Goal: Information Seeking & Learning: Learn about a topic

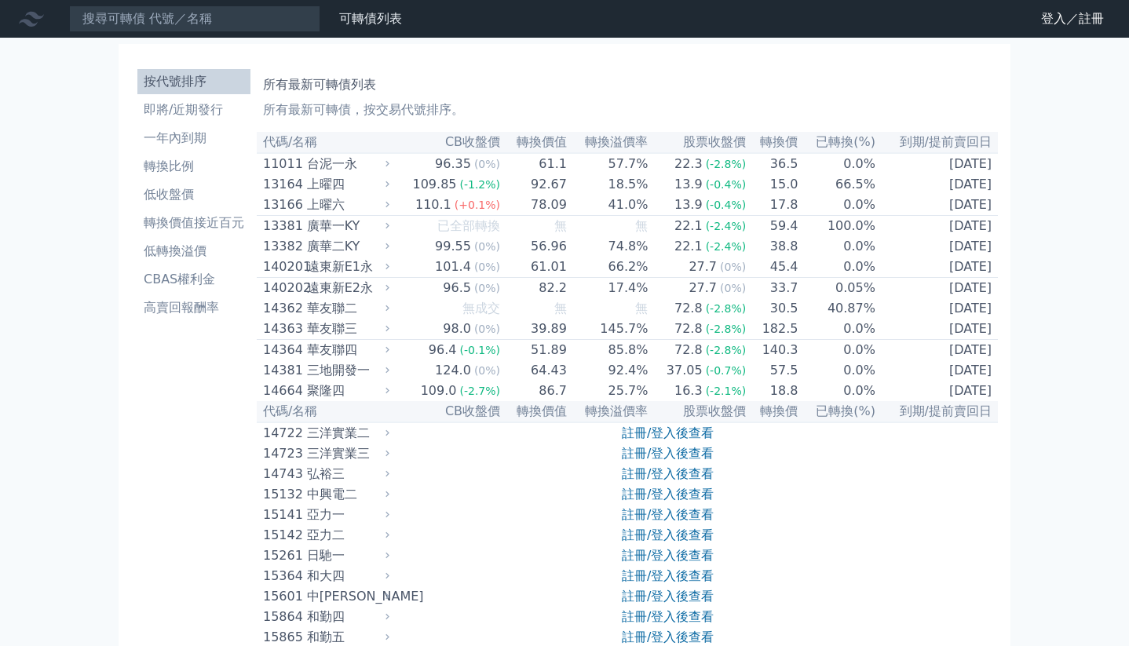
click at [203, 83] on li "按代號排序" at bounding box center [193, 81] width 113 height 19
click at [360, 85] on h1 "所有最新可轉債列表" at bounding box center [627, 84] width 729 height 19
click at [196, 134] on li "一年內到期" at bounding box center [193, 138] width 113 height 19
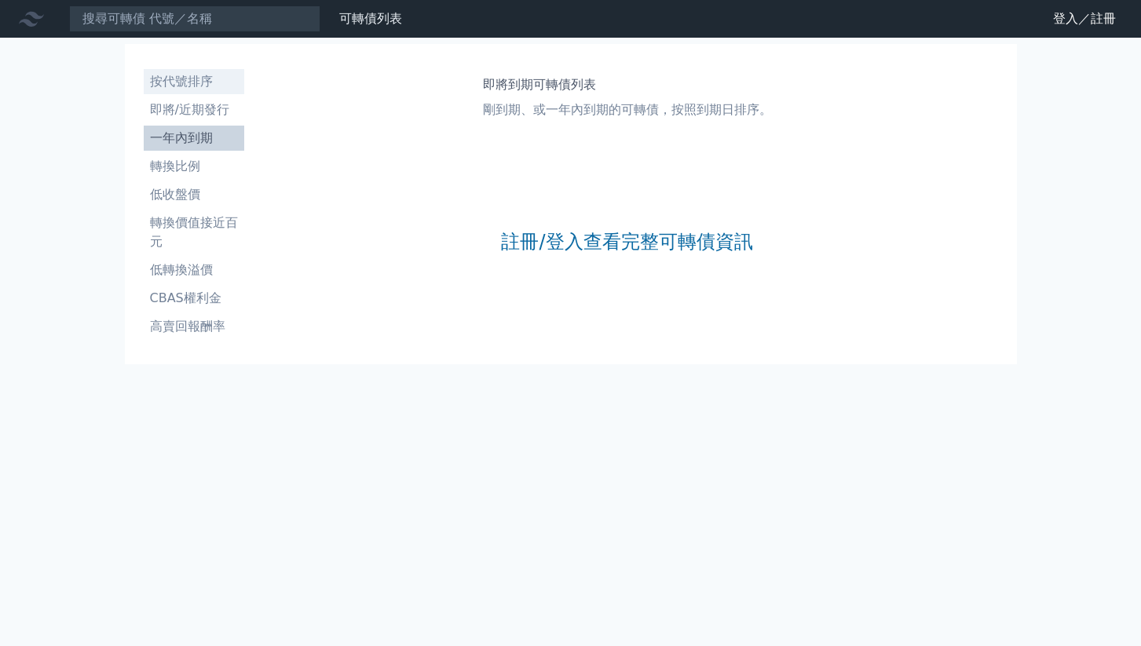
click at [199, 79] on li "按代號排序" at bounding box center [194, 81] width 100 height 19
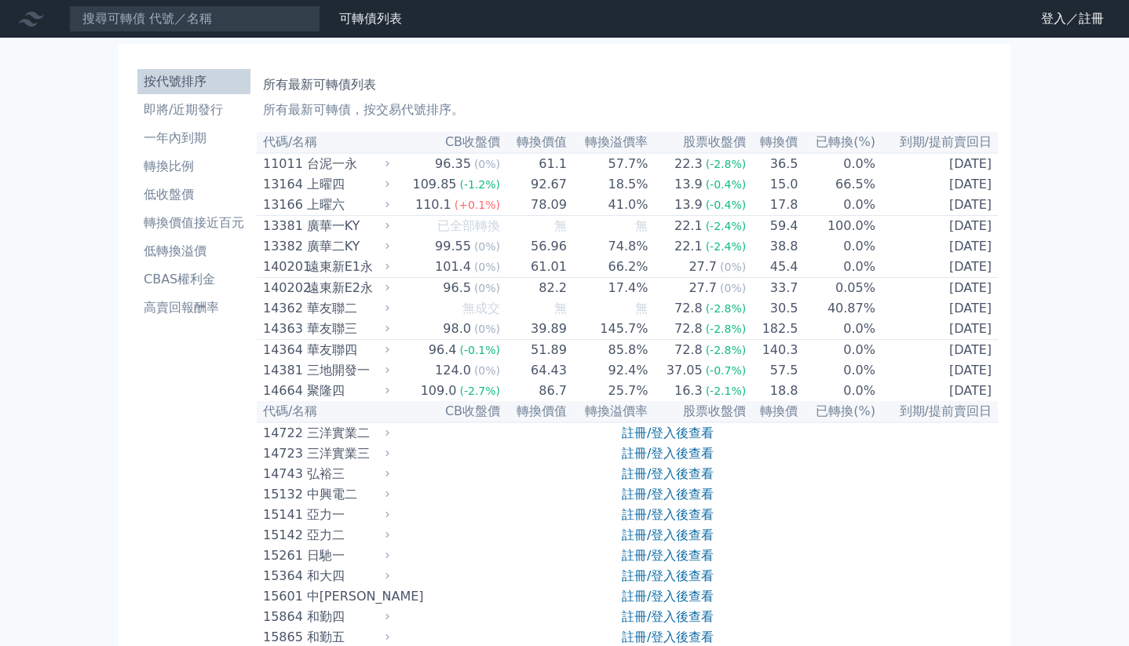
click at [181, 72] on li "按代號排序" at bounding box center [193, 81] width 113 height 19
click at [188, 76] on li "按代號排序" at bounding box center [193, 81] width 113 height 19
click at [292, 83] on h1 "所有最新可轉債列表" at bounding box center [627, 84] width 729 height 19
drag, startPoint x: 409, startPoint y: 91, endPoint x: 466, endPoint y: 95, distance: 56.7
click at [451, 94] on div "所有最新可轉債列表 所有最新可轉債，按交易代號排序。" at bounding box center [627, 94] width 729 height 50
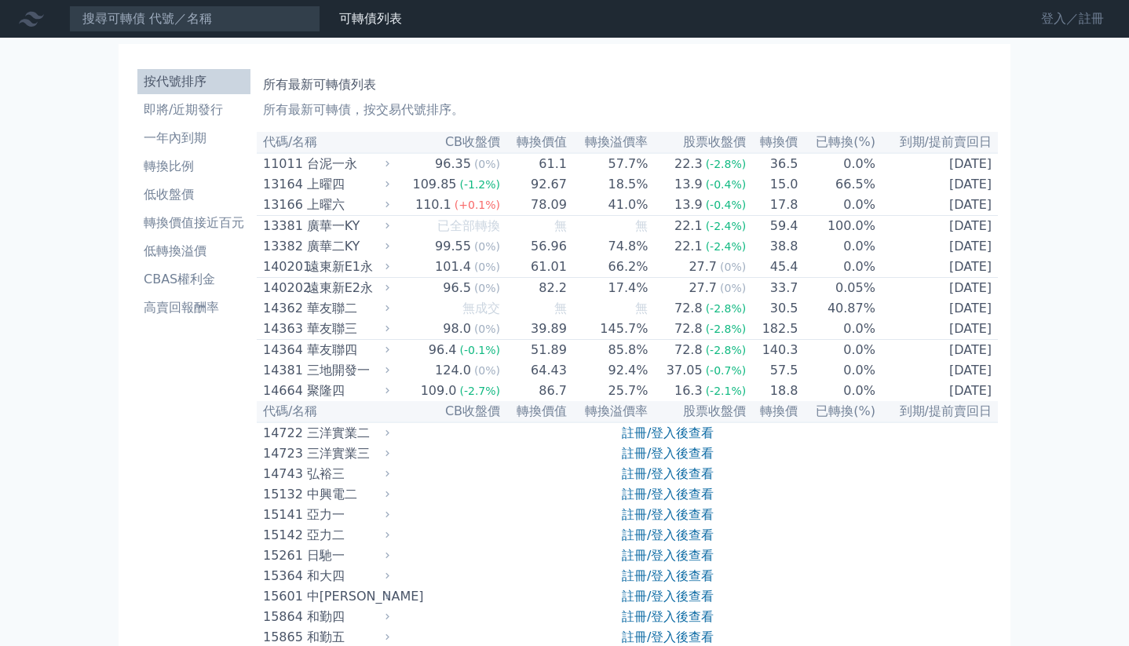
click at [1040, 23] on link "登入／註冊" at bounding box center [1072, 18] width 88 height 25
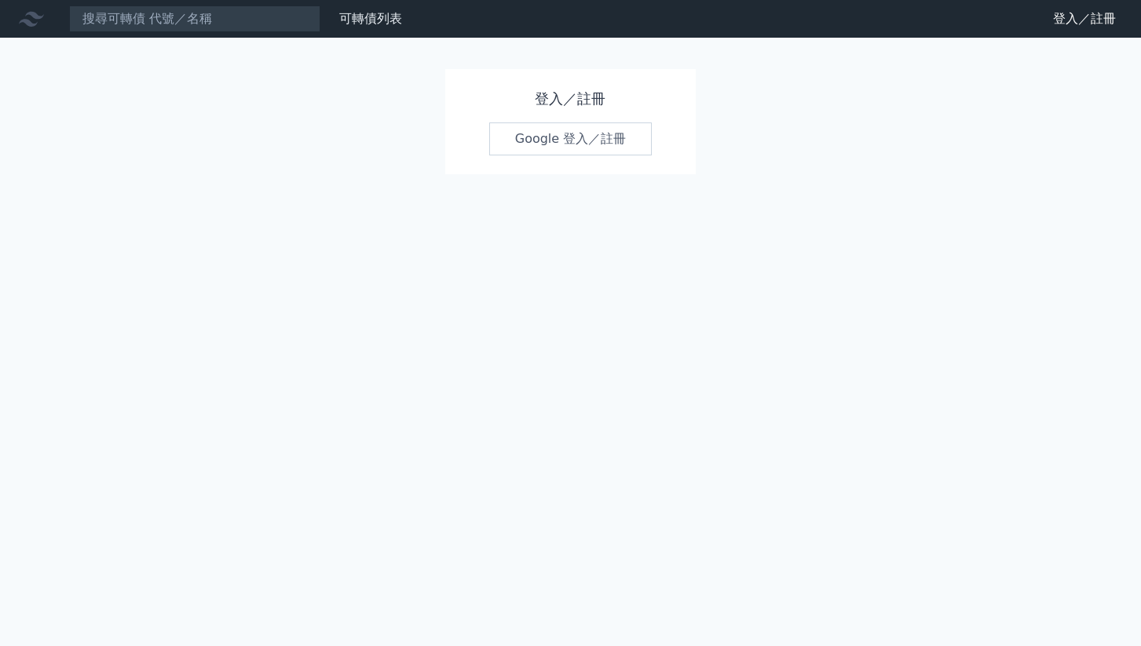
click at [546, 148] on link "Google 登入／註冊" at bounding box center [570, 138] width 163 height 33
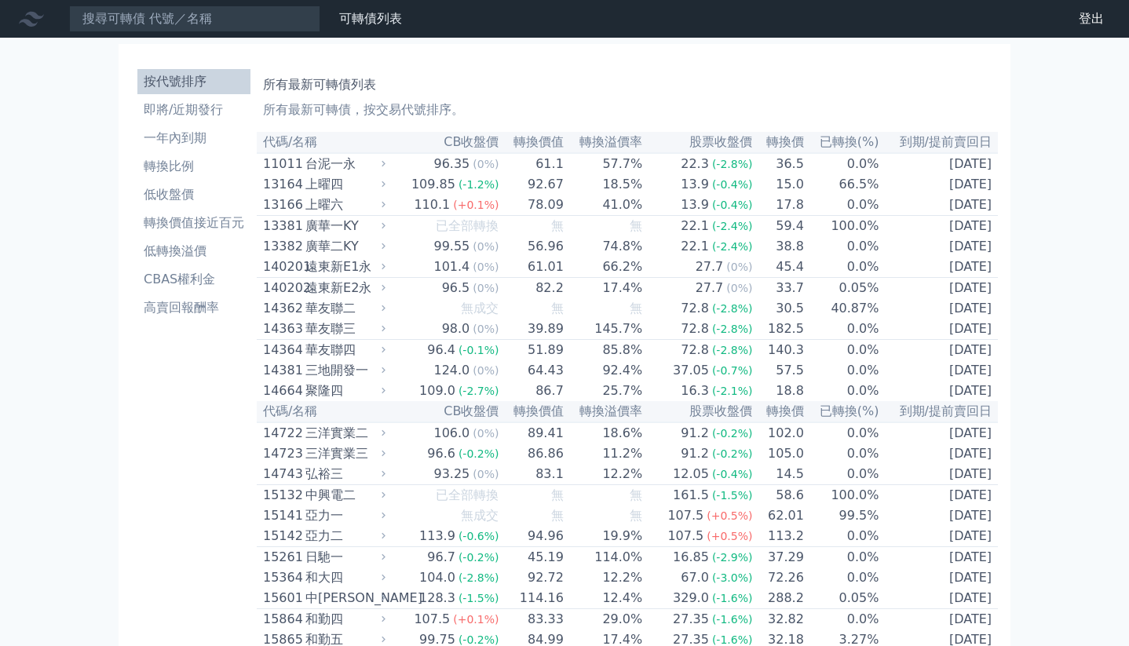
click at [198, 76] on li "按代號排序" at bounding box center [193, 81] width 113 height 19
click at [193, 79] on li "按代號排序" at bounding box center [193, 81] width 113 height 19
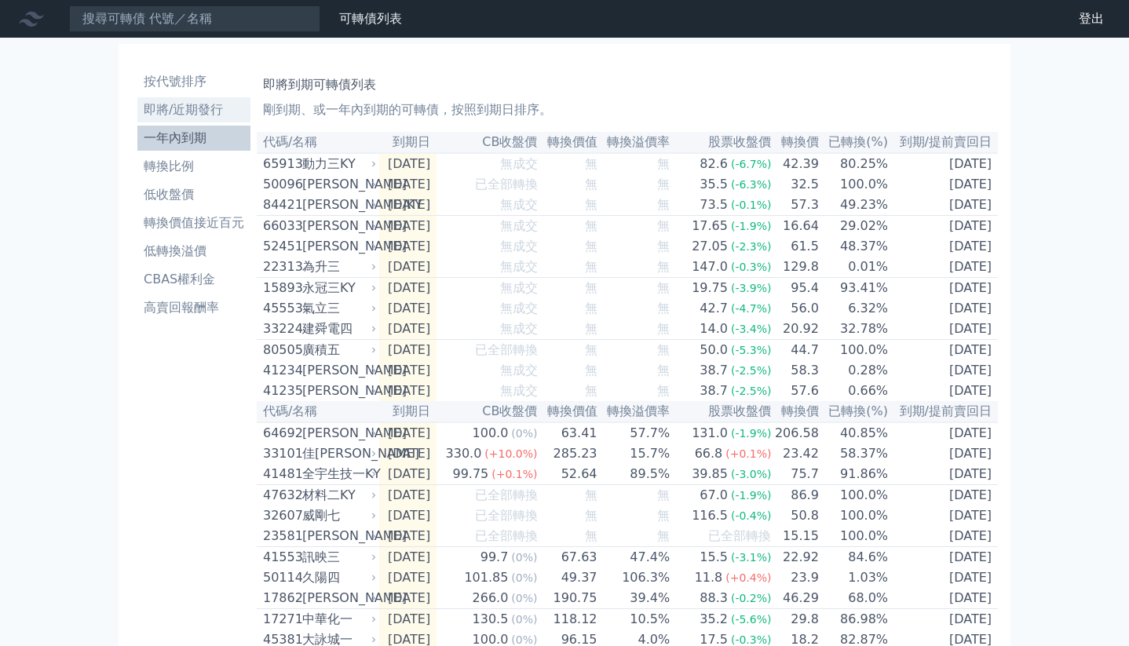
click at [199, 116] on li "即將/近期發行" at bounding box center [193, 109] width 113 height 19
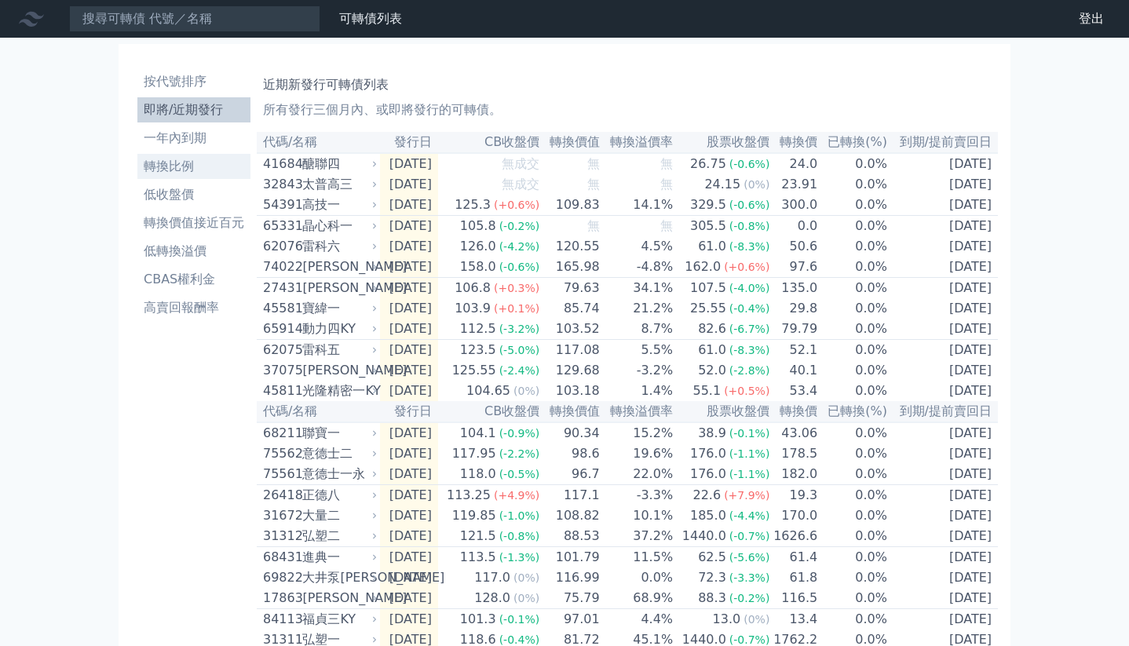
click at [191, 174] on li "轉換比例" at bounding box center [193, 166] width 113 height 19
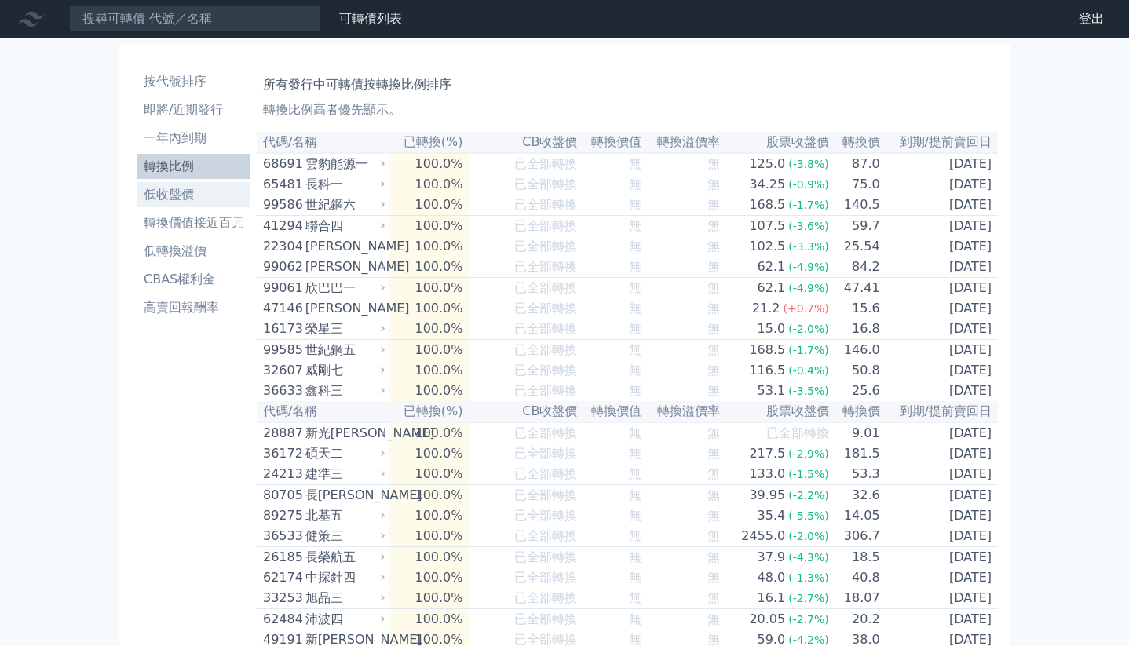
click at [173, 200] on li "低收盤價" at bounding box center [193, 194] width 113 height 19
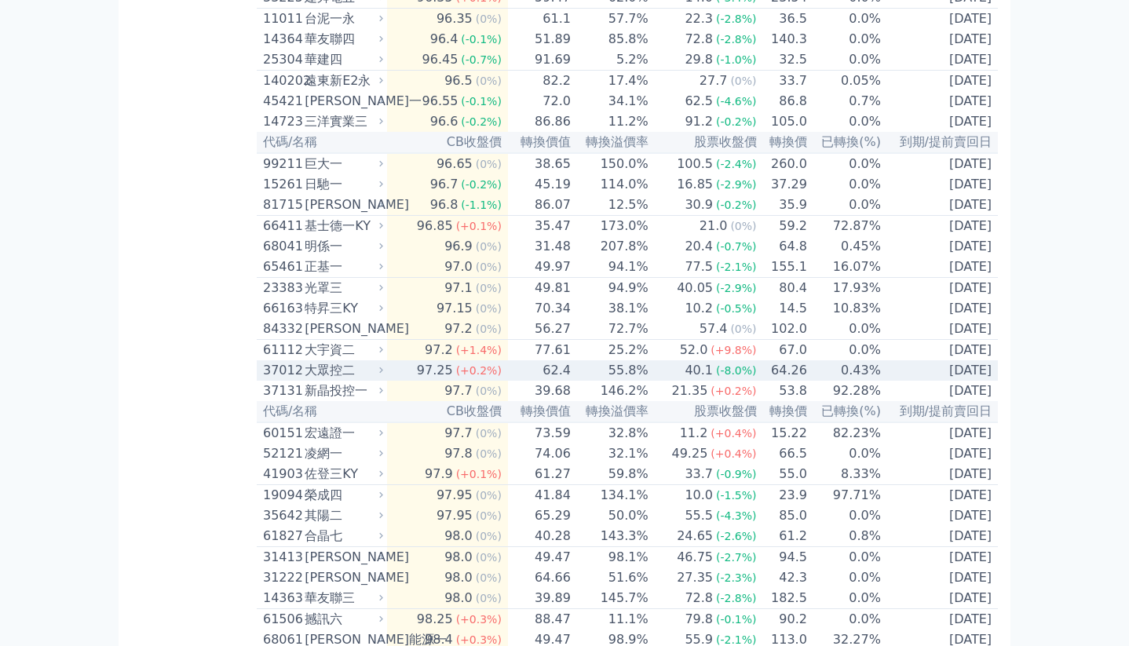
scroll to position [627, 0]
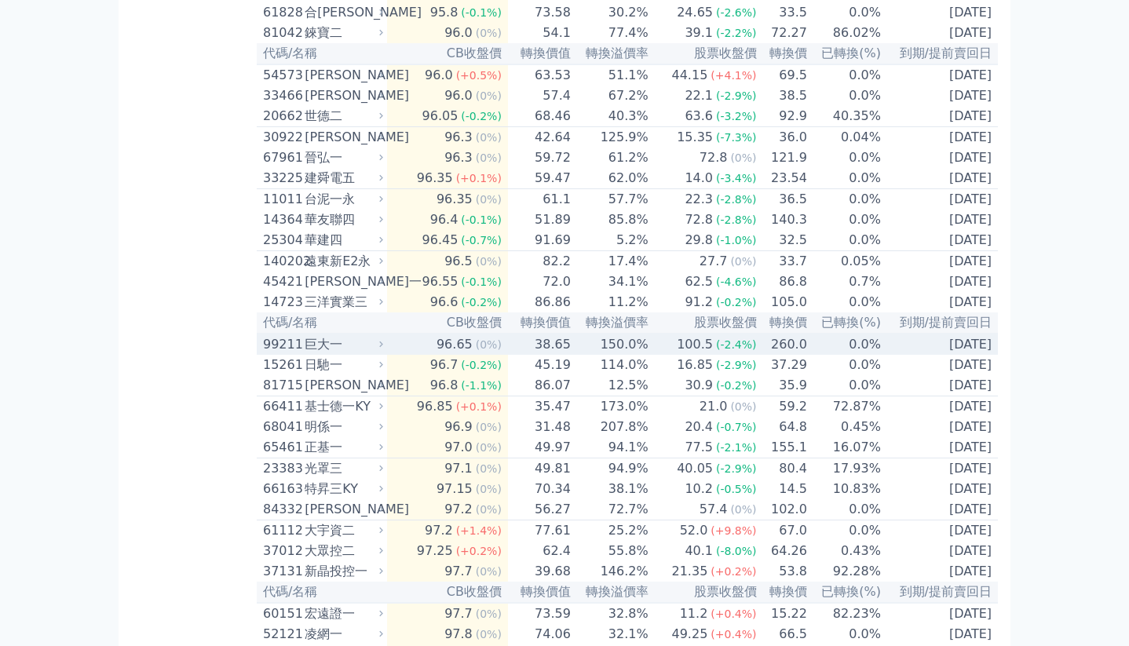
drag, startPoint x: 417, startPoint y: 412, endPoint x: 374, endPoint y: 406, distance: 43.6
click at [374, 355] on tr "99211 巨大一 96.65 (0%) 38.65 150.0% 100.5 (-2.4%) 260.0 0.0% [DATE]" at bounding box center [627, 344] width 741 height 21
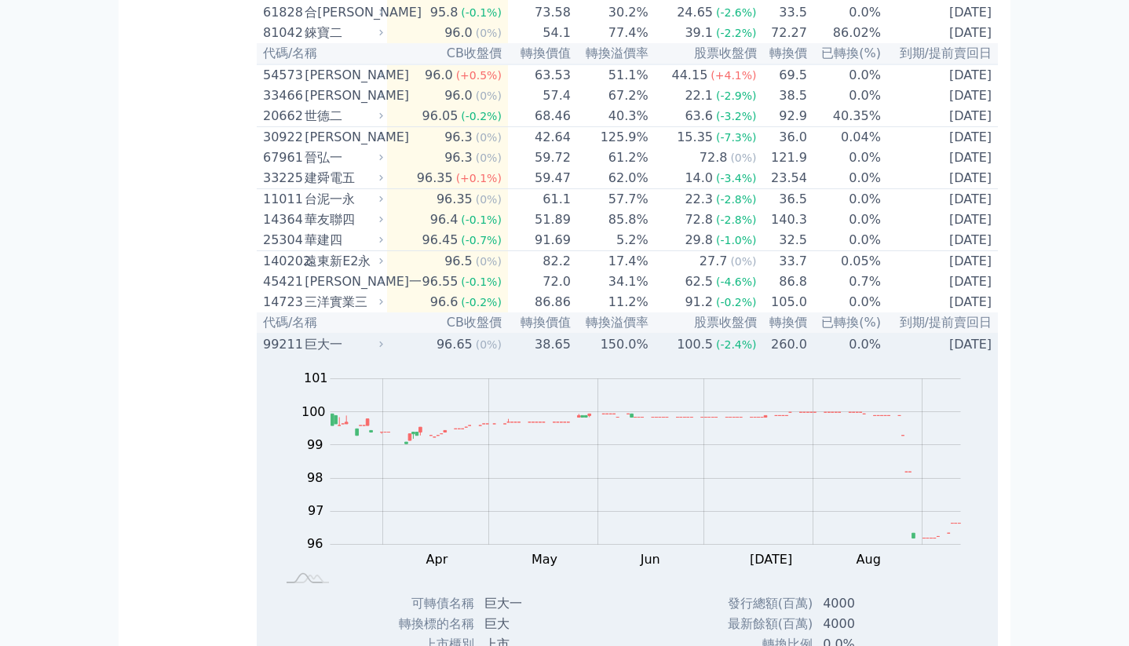
click at [307, 354] on div "巨大一" at bounding box center [342, 344] width 75 height 19
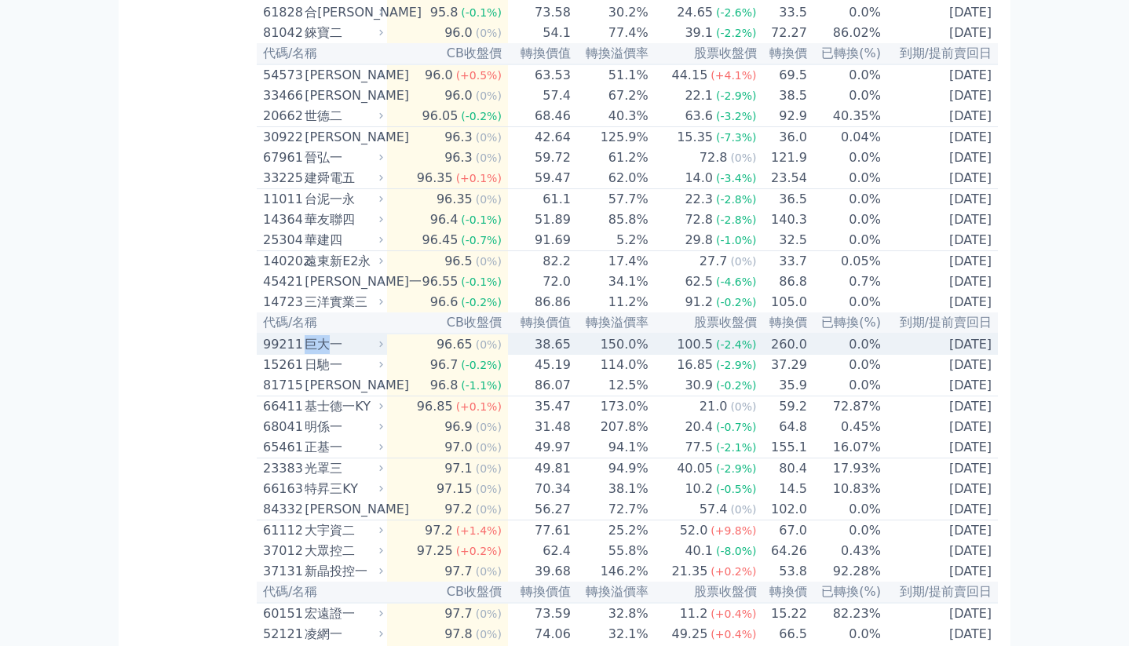
click at [307, 354] on div "巨大一" at bounding box center [342, 344] width 75 height 19
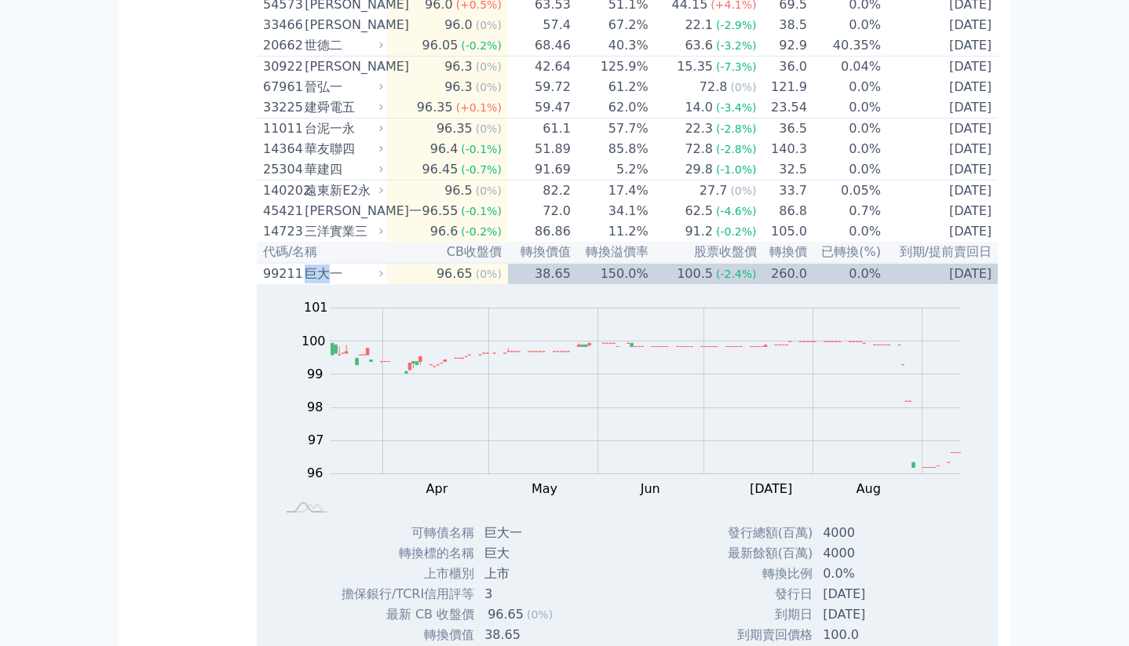
scroll to position [780, 0]
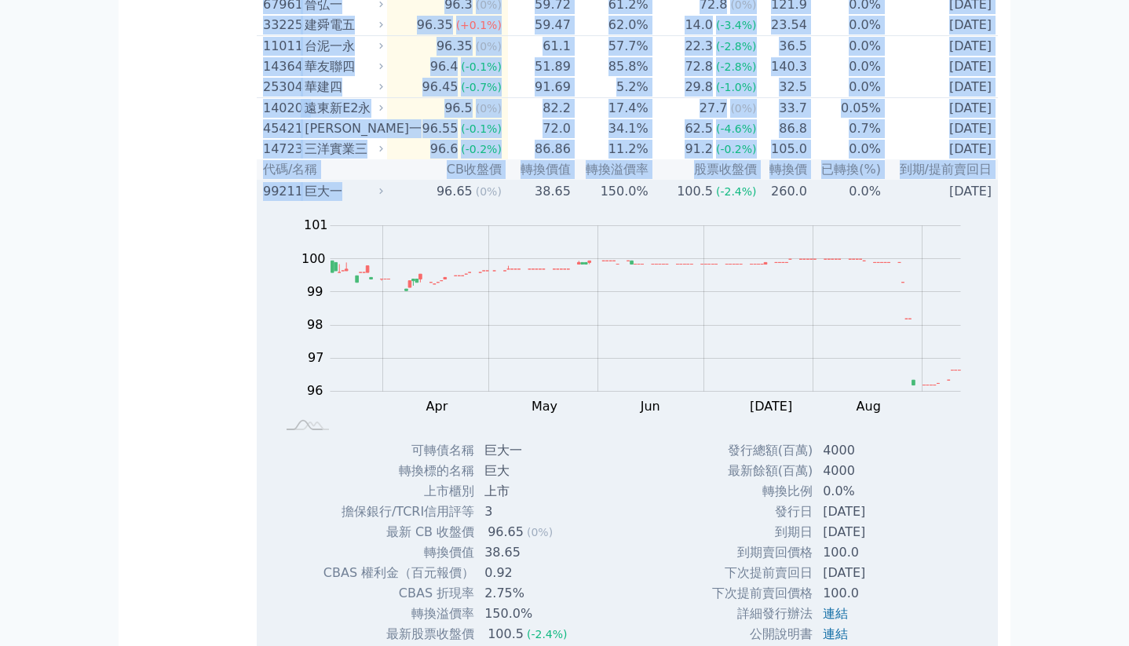
drag, startPoint x: 254, startPoint y: 255, endPoint x: 349, endPoint y: 255, distance: 95.0
click at [353, 201] on div "巨大一" at bounding box center [342, 191] width 75 height 19
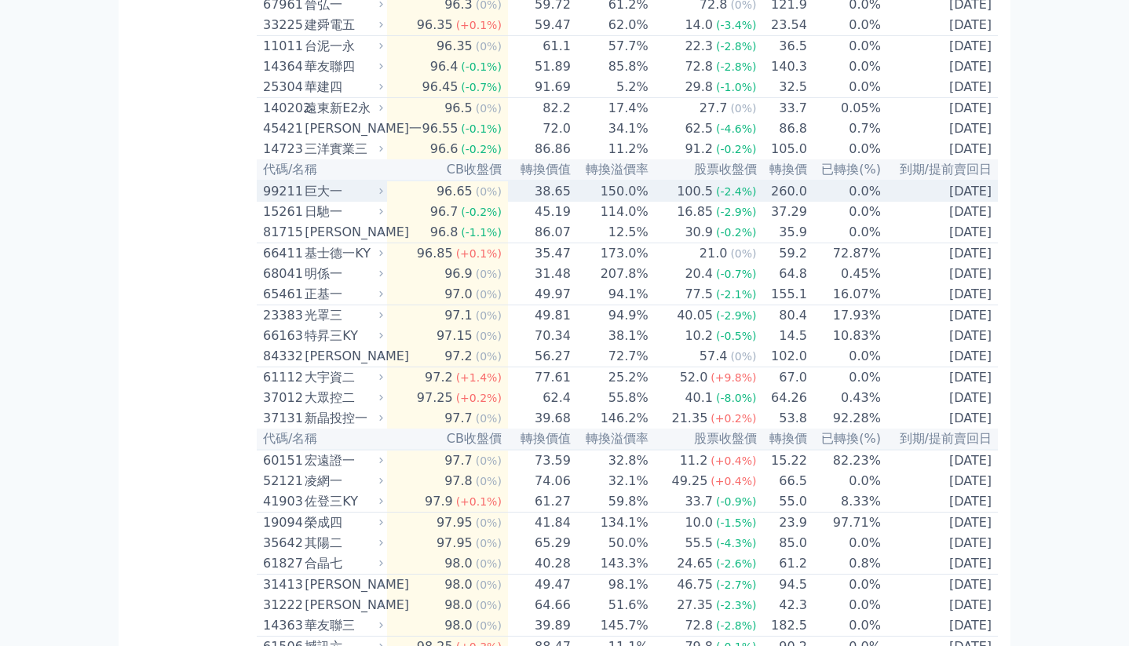
click at [356, 201] on div "巨大一" at bounding box center [342, 191] width 75 height 19
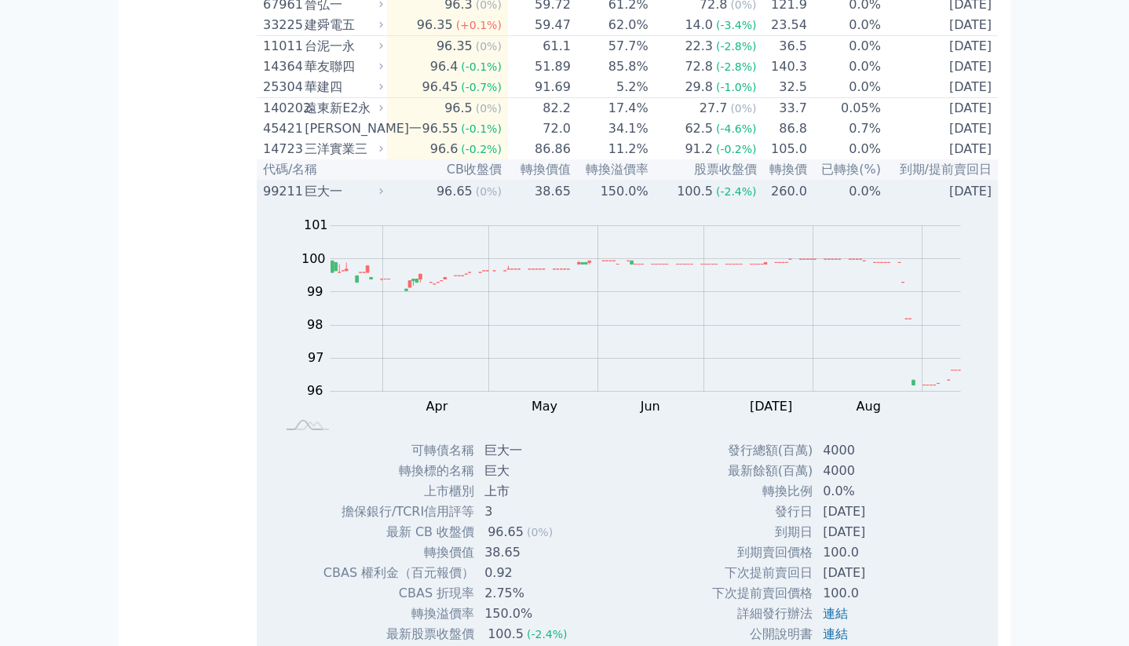
click at [356, 201] on div "巨大一" at bounding box center [342, 191] width 75 height 19
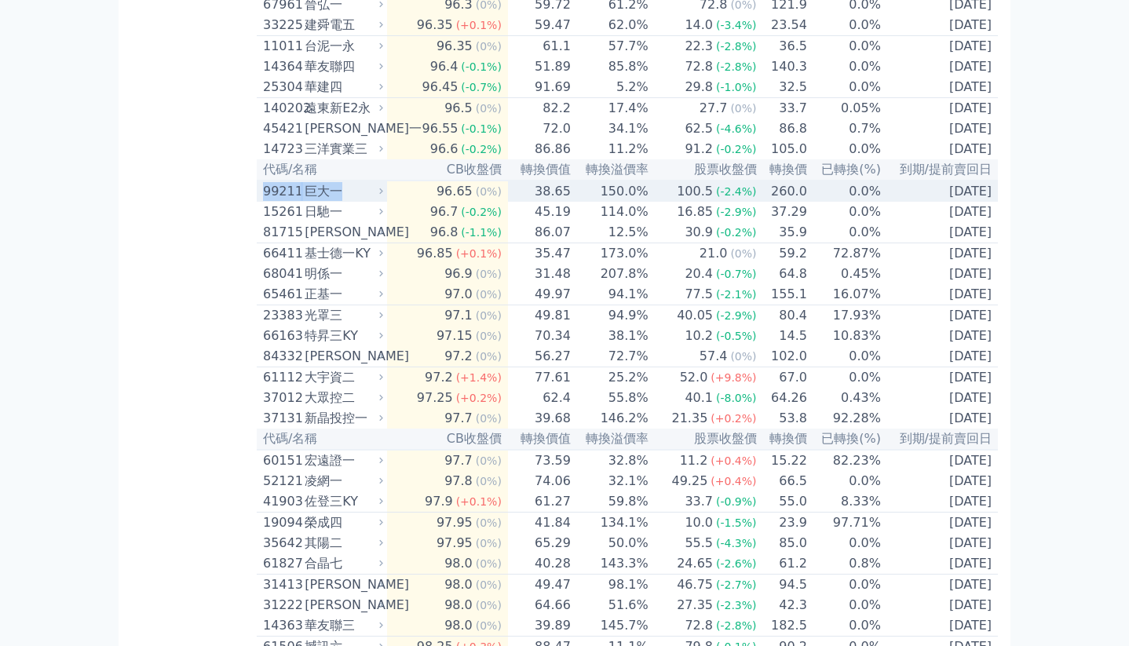
click at [356, 201] on div "巨大一" at bounding box center [342, 191] width 75 height 19
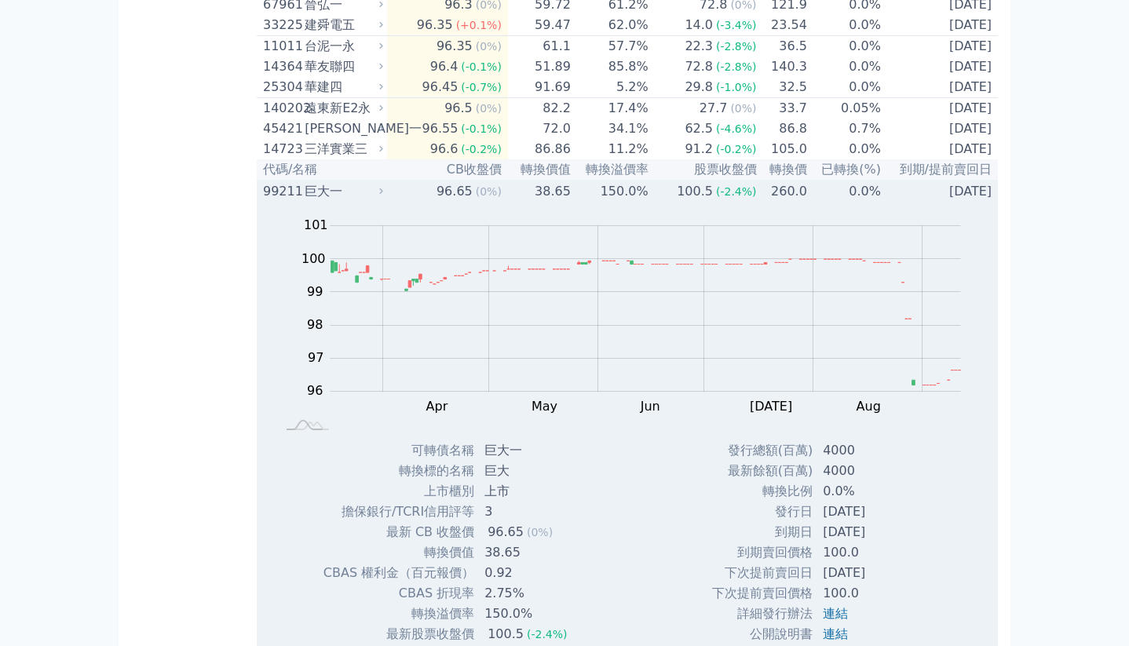
click at [488, 461] on td "巨大一" at bounding box center [527, 450] width 104 height 20
drag, startPoint x: 484, startPoint y: 513, endPoint x: 559, endPoint y: 513, distance: 74.6
click at [559, 461] on td "巨大一" at bounding box center [527, 450] width 104 height 20
copy td "巨大一"
